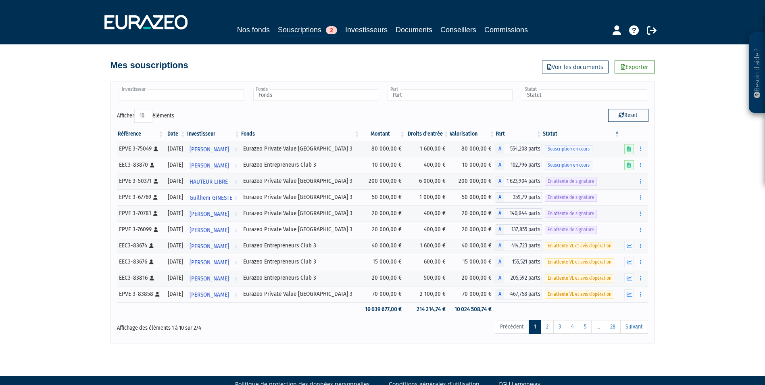
click at [216, 96] on input "text" at bounding box center [181, 95] width 125 height 12
type input "delbe"
click at [158, 108] on li "JEREMY DELBE CQUE" at bounding box center [180, 108] width 127 height 10
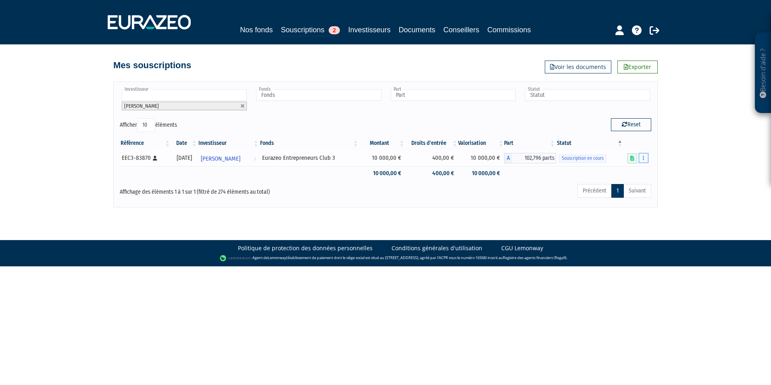
click at [640, 160] on button "button" at bounding box center [644, 158] width 10 height 10
click at [623, 184] on link "Compléter" at bounding box center [619, 187] width 52 height 13
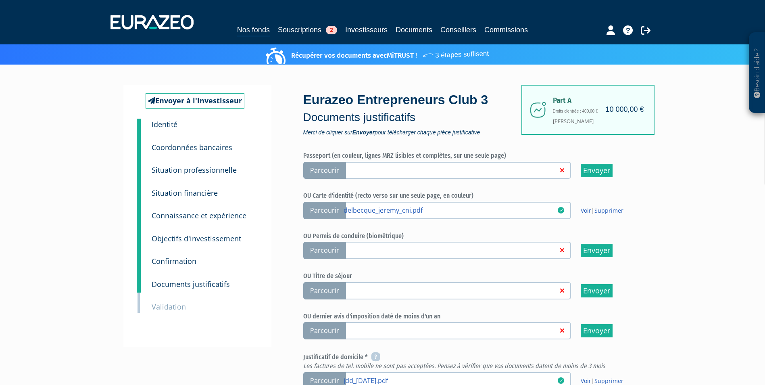
scroll to position [161, 0]
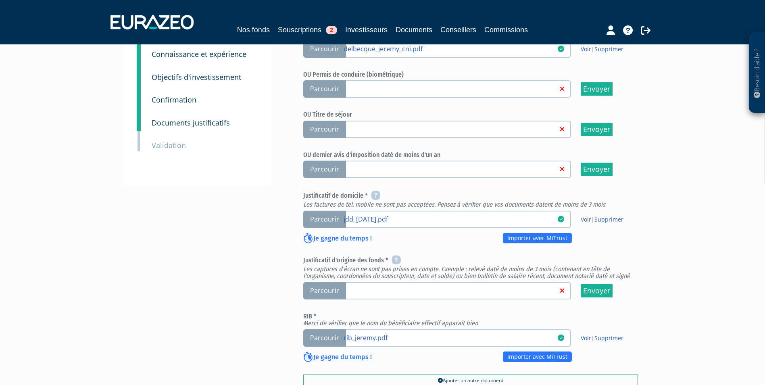
click at [328, 288] on span "Parcourir" at bounding box center [324, 290] width 43 height 17
click at [0, 0] on input "Parcourir" at bounding box center [0, 0] width 0 height 0
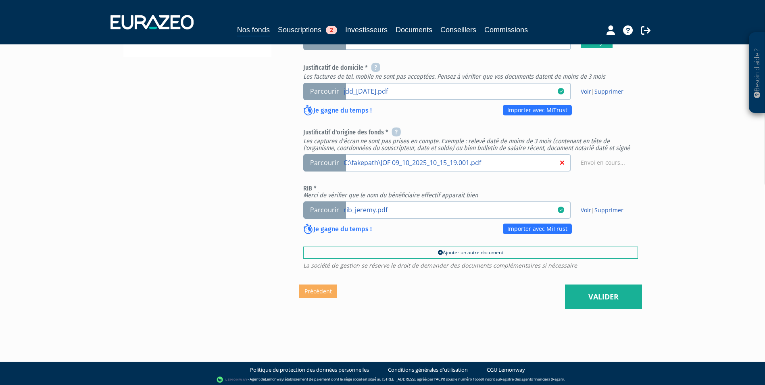
scroll to position [292, 0]
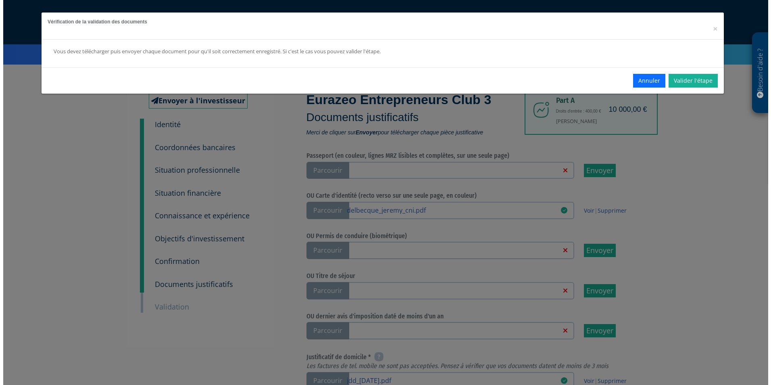
scroll to position [282, 0]
